Goal: Complete application form: Complete application form

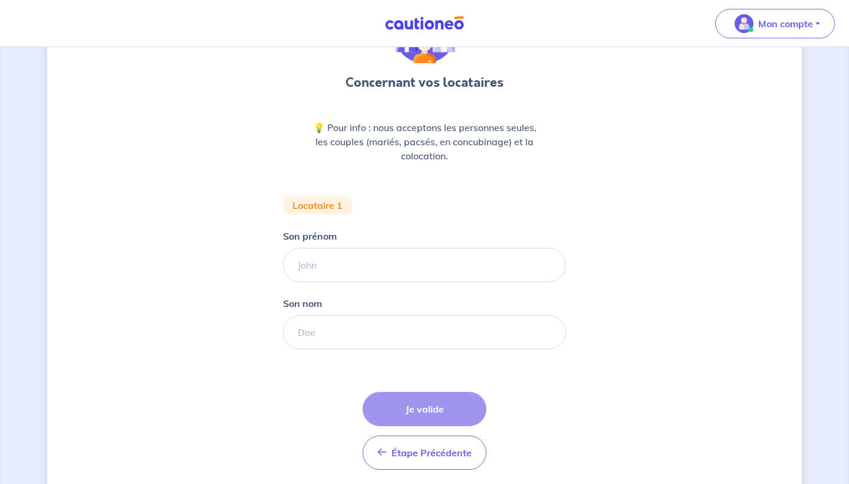
scroll to position [90, 0]
click at [402, 259] on input "Son prénom" at bounding box center [424, 264] width 283 height 34
type input "Margaux"
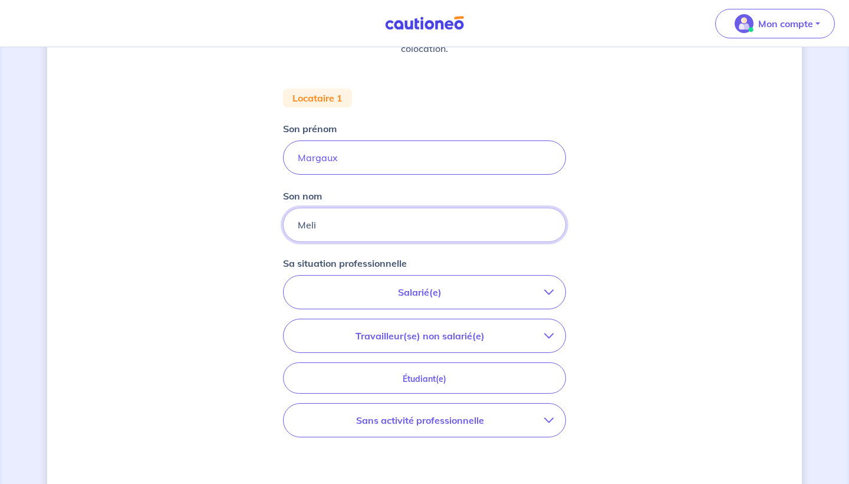
scroll to position [202, 0]
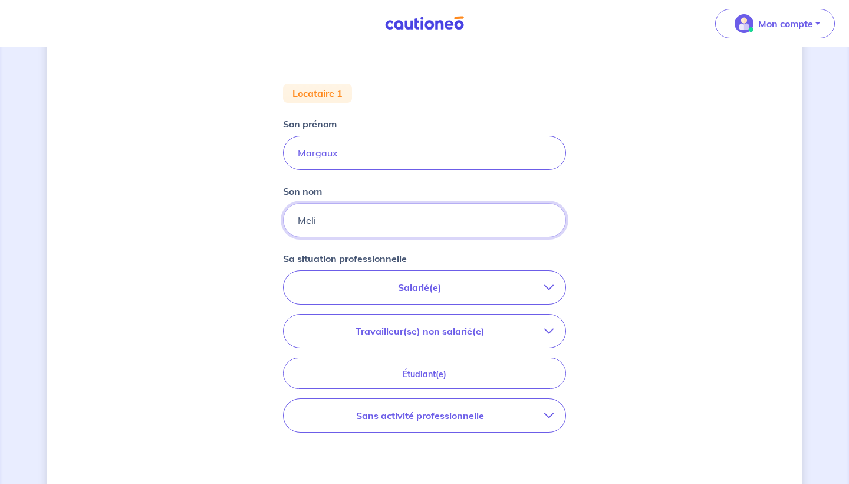
type input "Meli"
click at [400, 287] on p "Salarié(e)" at bounding box center [419, 287] width 249 height 14
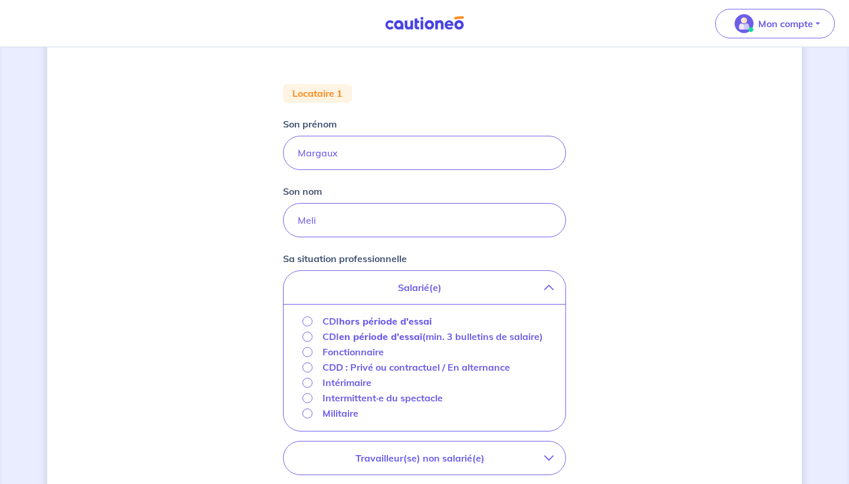
click at [311, 323] on input "CDI hors période d'essai" at bounding box center [307, 321] width 10 height 10
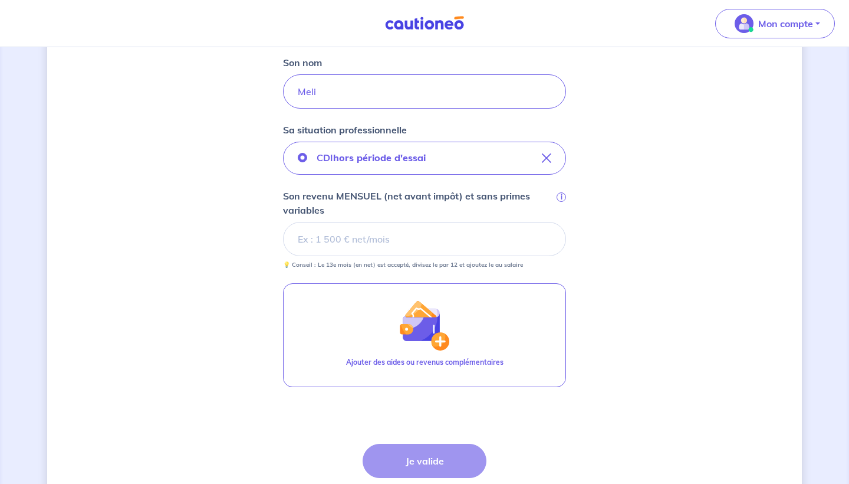
scroll to position [332, 0]
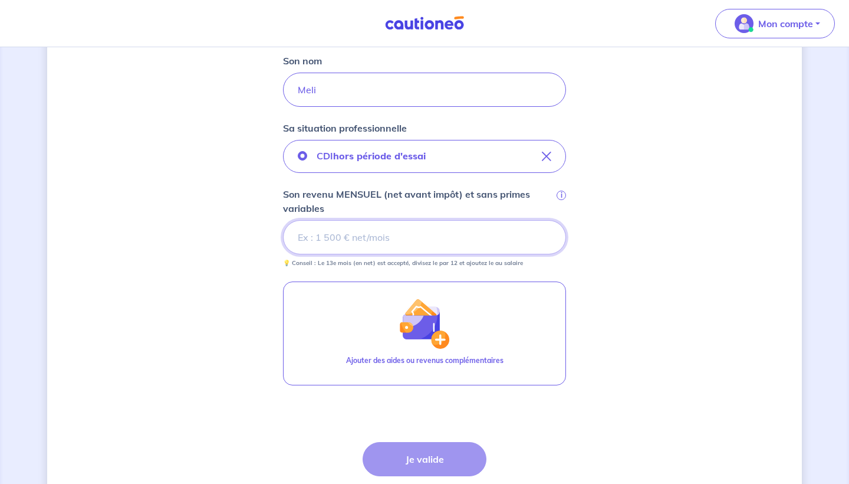
click at [363, 229] on input "Son revenu MENSUEL (net avant impôt) et sans primes variables i" at bounding box center [424, 237] width 283 height 34
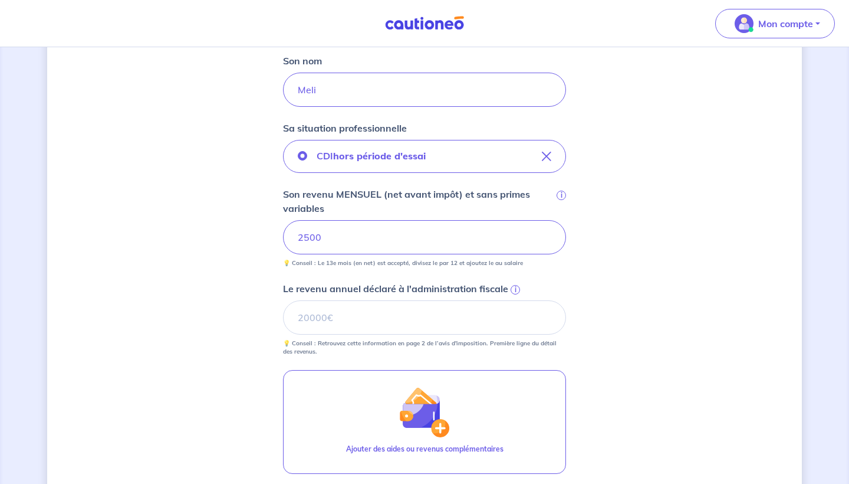
click at [568, 283] on div "Concernant vos locataires 💡 Pour info : nous acceptons les personnes seules, le…" at bounding box center [424, 189] width 755 height 921
click at [308, 323] on input "Le revenu annuel déclaré à l'administration fiscale i" at bounding box center [424, 317] width 283 height 34
type input "28800"
click at [654, 266] on div "Concernant vos locataires 💡 Pour info : nous acceptons les personnes seules, le…" at bounding box center [424, 189] width 755 height 921
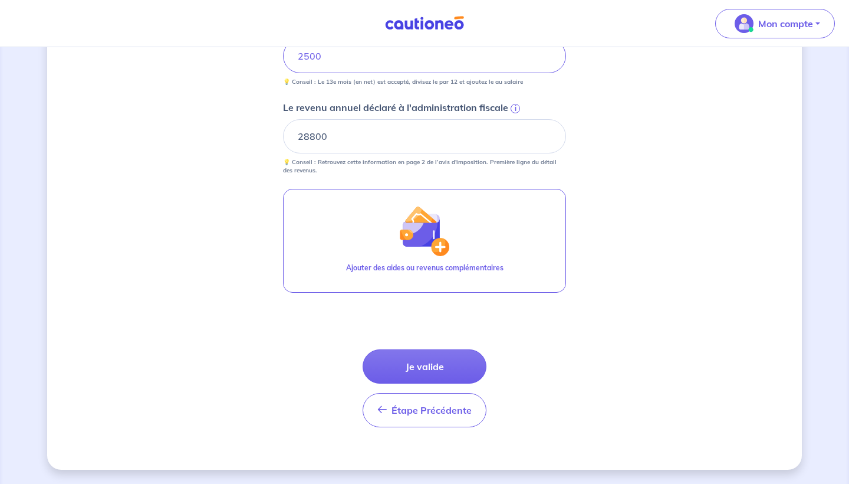
scroll to position [513, 0]
click at [440, 360] on button "Je valide" at bounding box center [425, 366] width 124 height 34
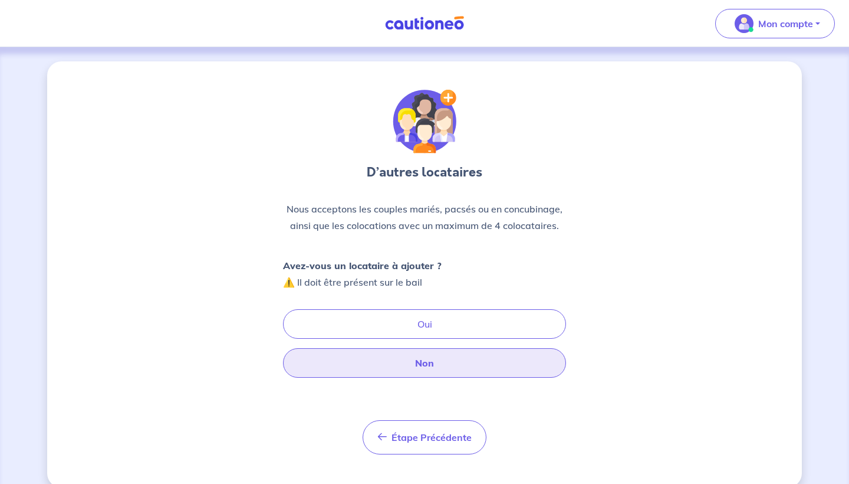
click at [429, 369] on button "Non" at bounding box center [424, 362] width 283 height 29
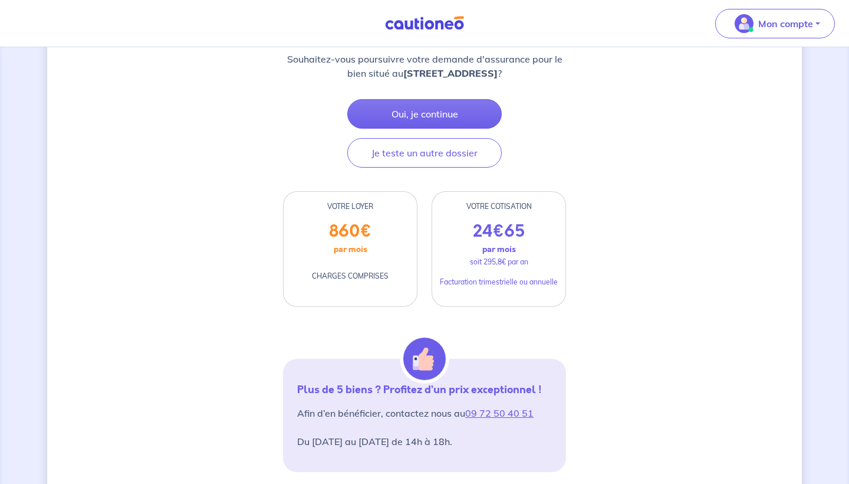
scroll to position [36, 0]
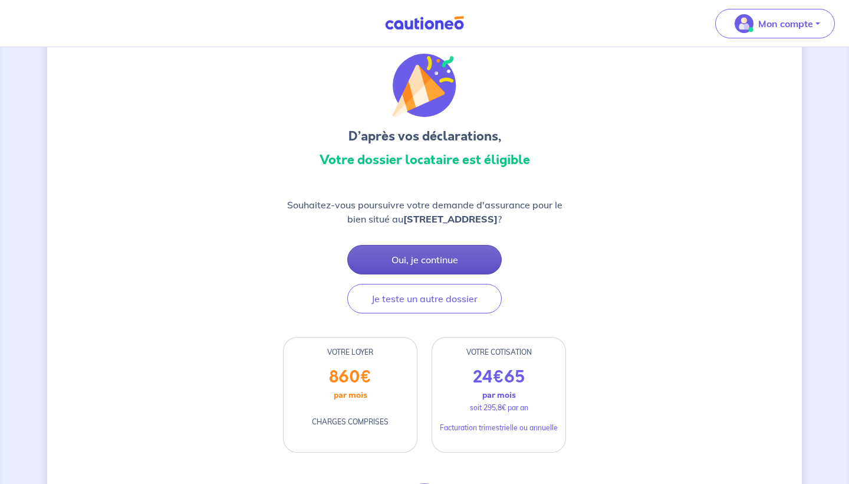
click at [436, 254] on button "Oui, je continue" at bounding box center [424, 259] width 154 height 29
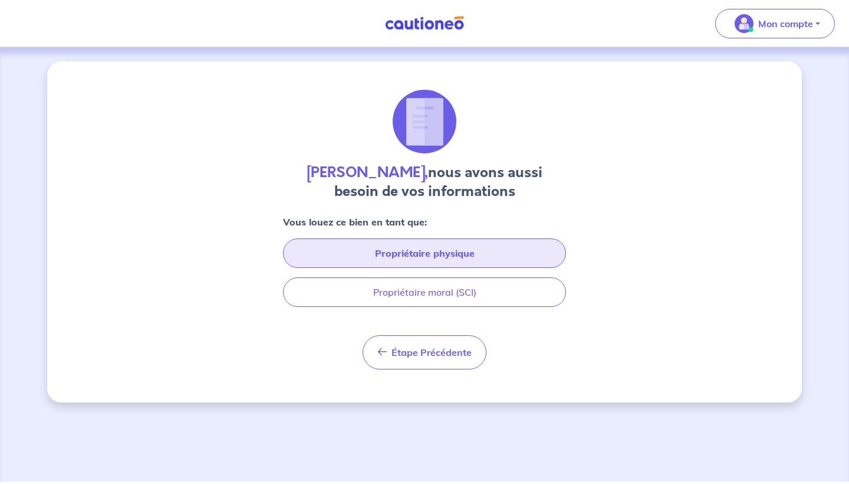
click at [447, 260] on button "Propriétaire physique" at bounding box center [424, 252] width 283 height 29
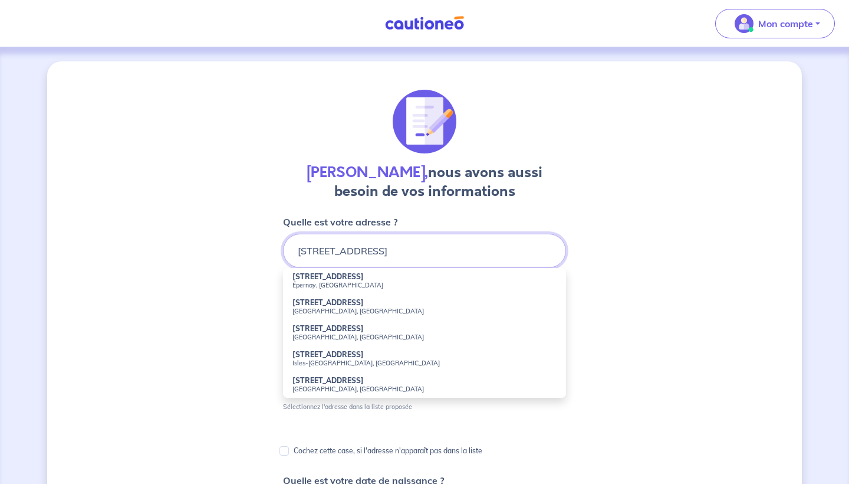
scroll to position [1, 0]
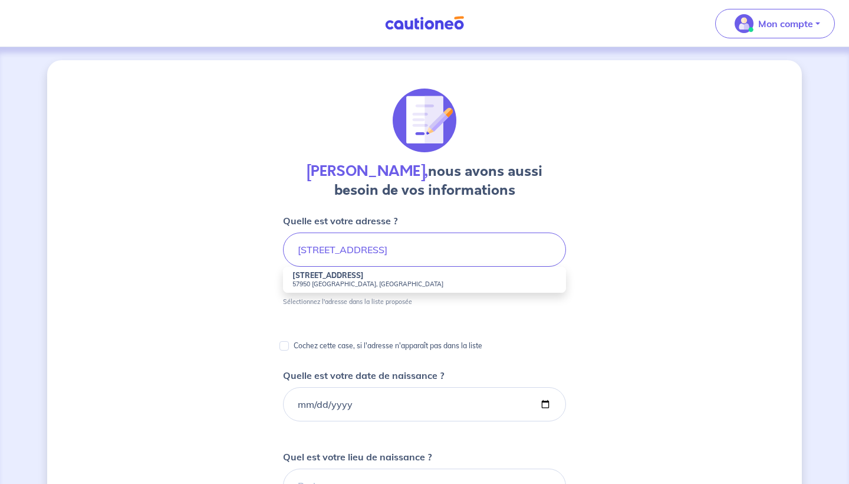
click at [403, 282] on small "57950 [GEOGRAPHIC_DATA], [GEOGRAPHIC_DATA]" at bounding box center [424, 284] width 264 height 8
type input "[STREET_ADDRESS]"
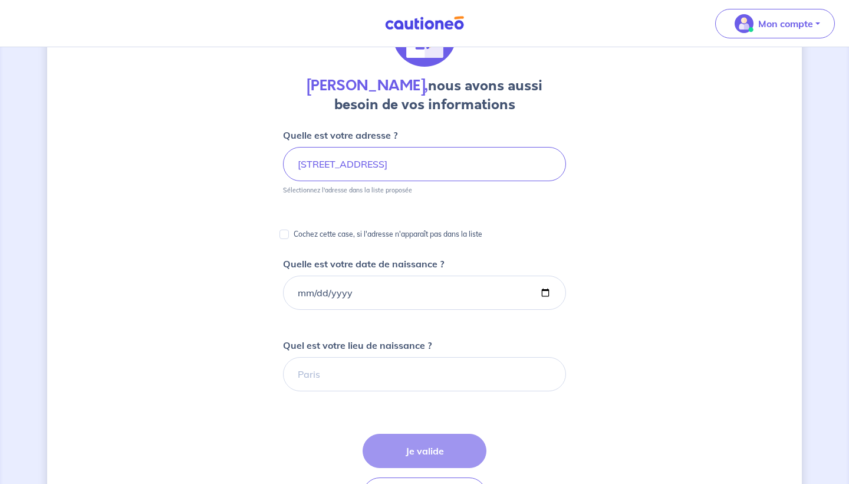
scroll to position [100, 0]
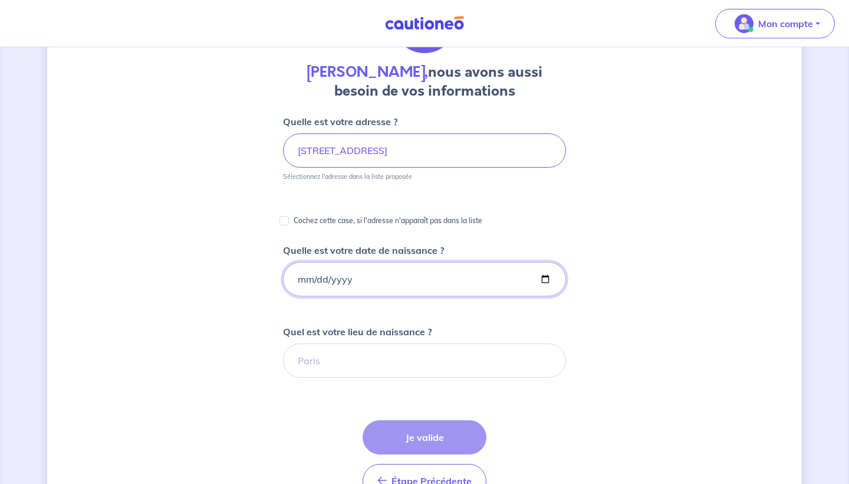
click at [383, 280] on input "Quelle est votre date de naissance ?" at bounding box center [424, 279] width 283 height 34
type input "[DATE]"
click at [570, 265] on div "[PERSON_NAME], nous avons aussi besoin de vos informations Quelle est votre adr…" at bounding box center [424, 342] width 755 height 763
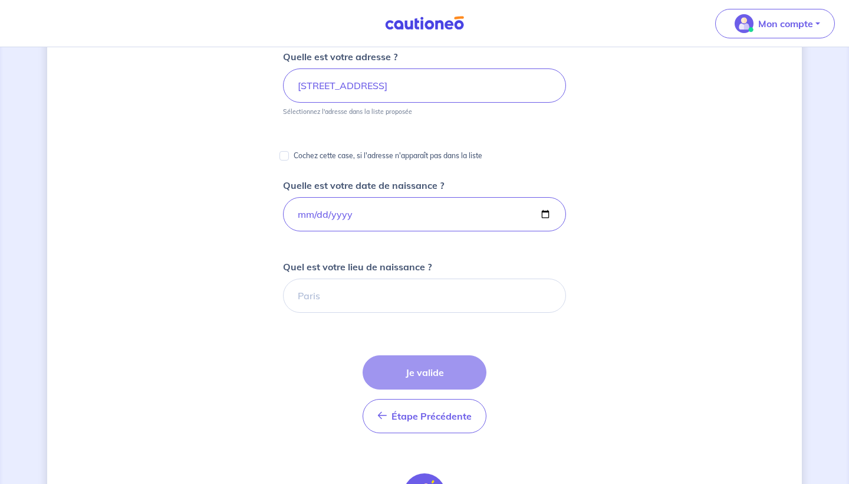
scroll to position [166, 0]
click at [482, 292] on input "Quel est votre lieu de naissance ?" at bounding box center [424, 295] width 283 height 34
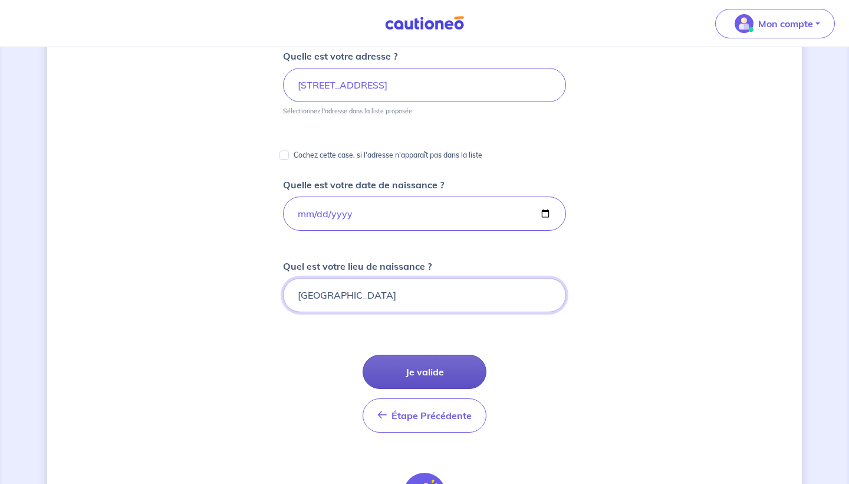
type input "[GEOGRAPHIC_DATA]"
click at [423, 370] on button "Je valide" at bounding box center [425, 371] width 124 height 34
